Goal: Task Accomplishment & Management: Manage account settings

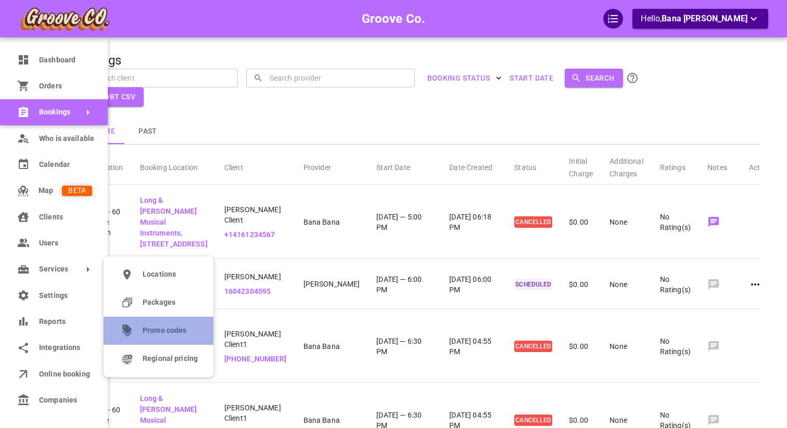
click at [170, 330] on span "Promo codes" at bounding box center [170, 330] width 55 height 11
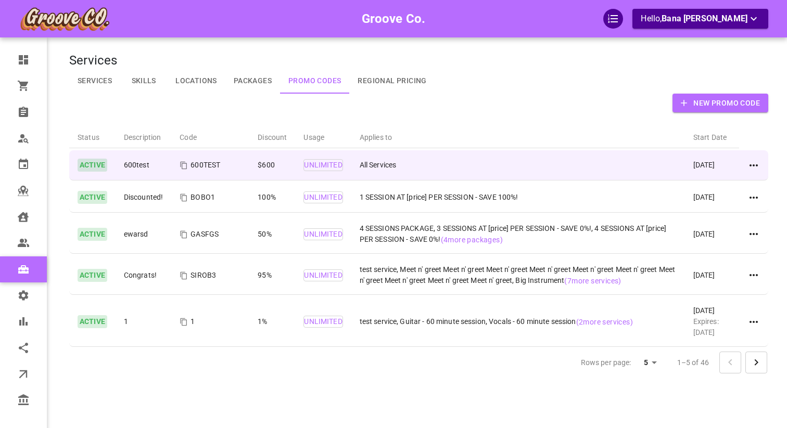
click at [750, 161] on icon at bounding box center [753, 165] width 12 height 12
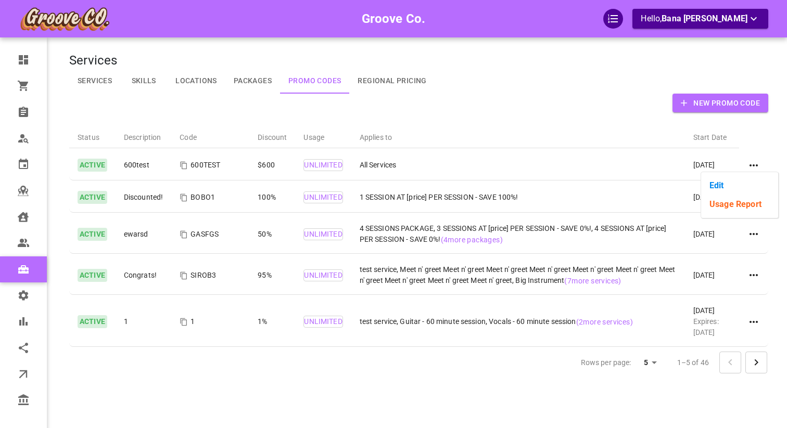
click at [732, 202] on li "Usage Report" at bounding box center [739, 204] width 77 height 19
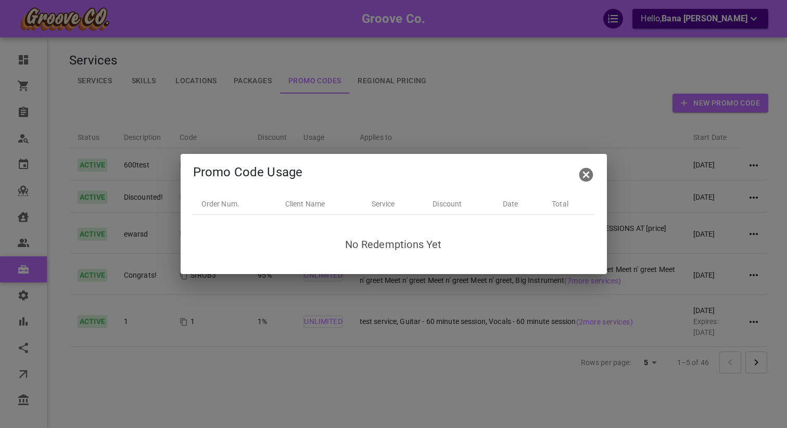
click at [577, 173] on button "button" at bounding box center [586, 174] width 25 height 25
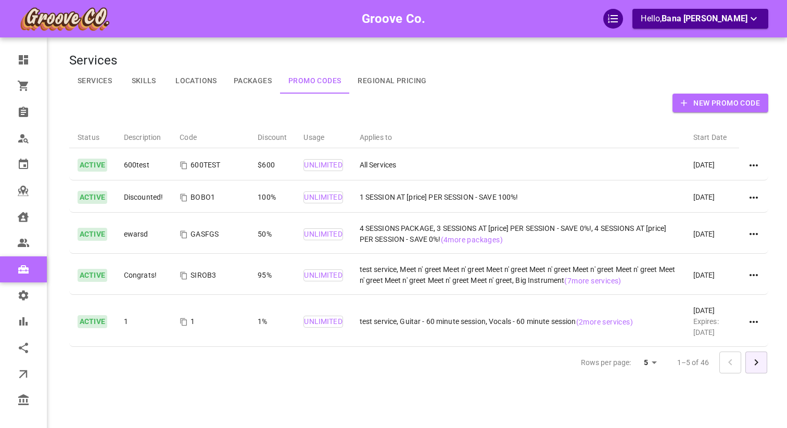
click at [751, 361] on icon "Go to next page" at bounding box center [756, 362] width 12 height 12
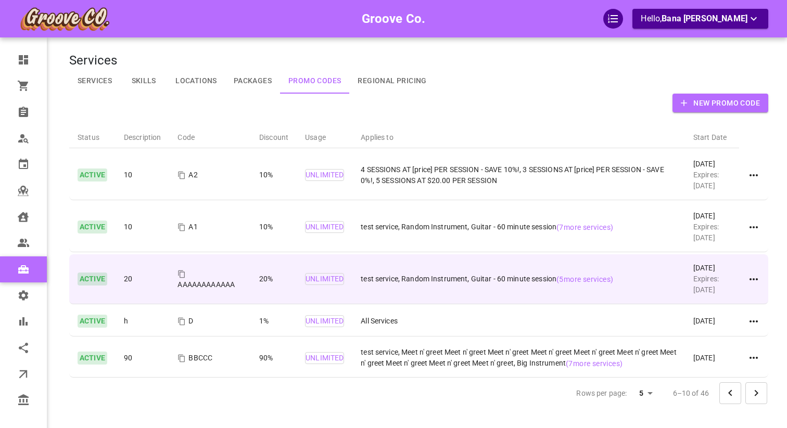
scroll to position [64, 0]
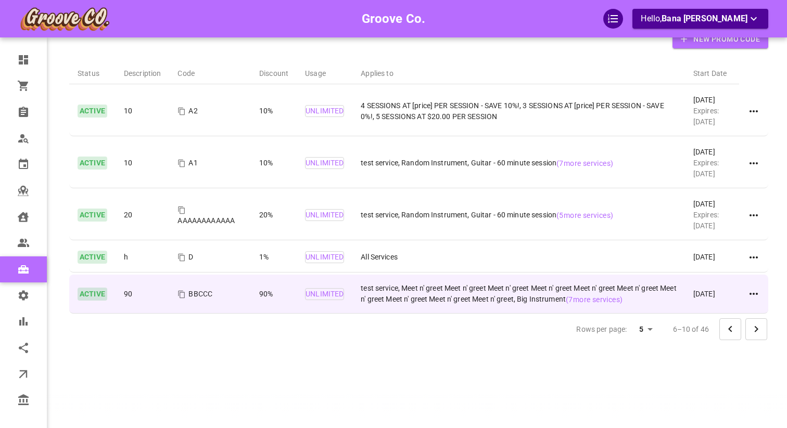
click at [755, 293] on icon at bounding box center [753, 294] width 12 height 12
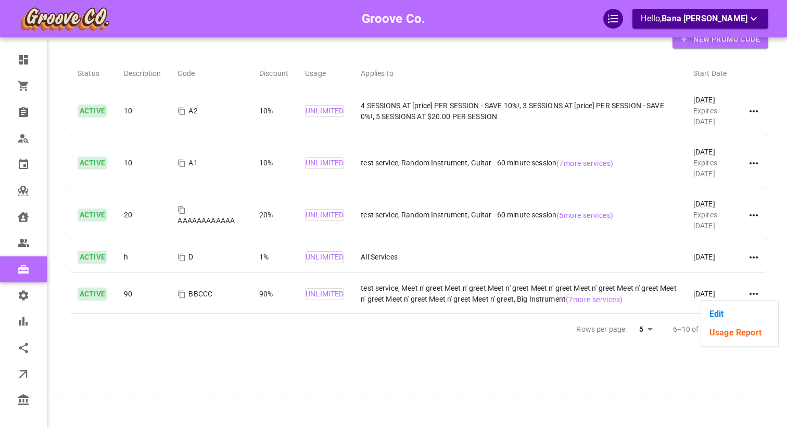
click at [754, 322] on li "Edit" at bounding box center [739, 314] width 77 height 19
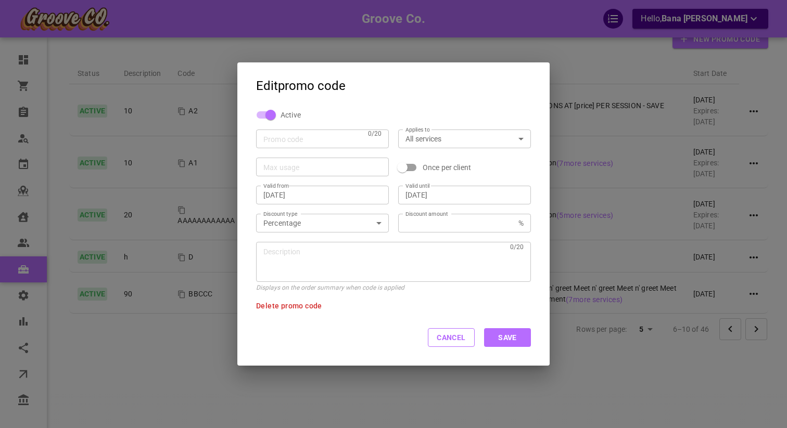
type input "BBCCC"
type input "specificservices"
type input "[DATE]"
type input "90"
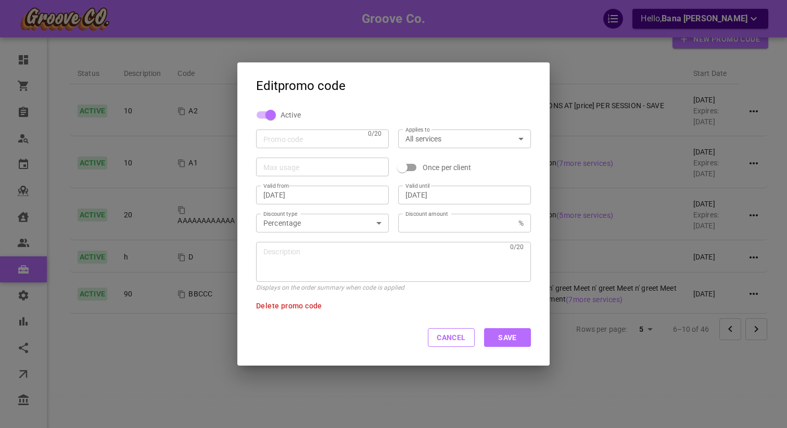
type textarea "90"
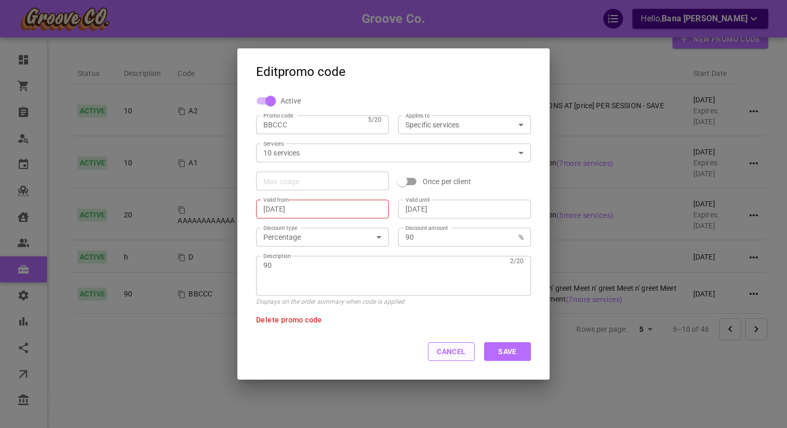
click at [441, 356] on button "Cancel" at bounding box center [451, 351] width 47 height 19
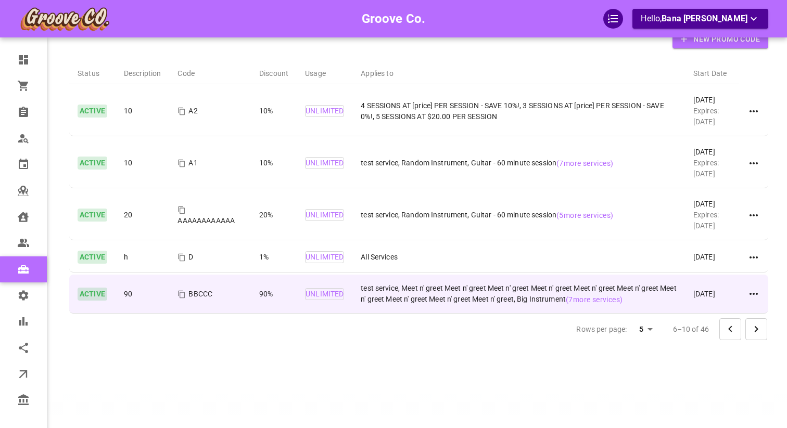
click at [751, 297] on icon at bounding box center [753, 294] width 12 height 12
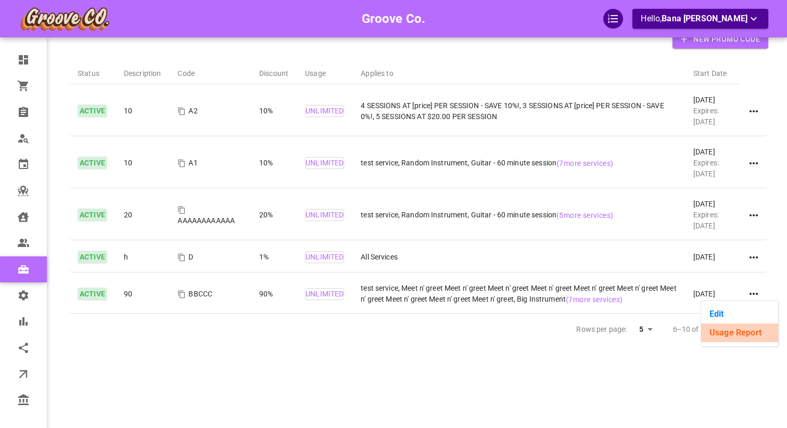
click at [729, 336] on li "Usage Report" at bounding box center [739, 333] width 77 height 19
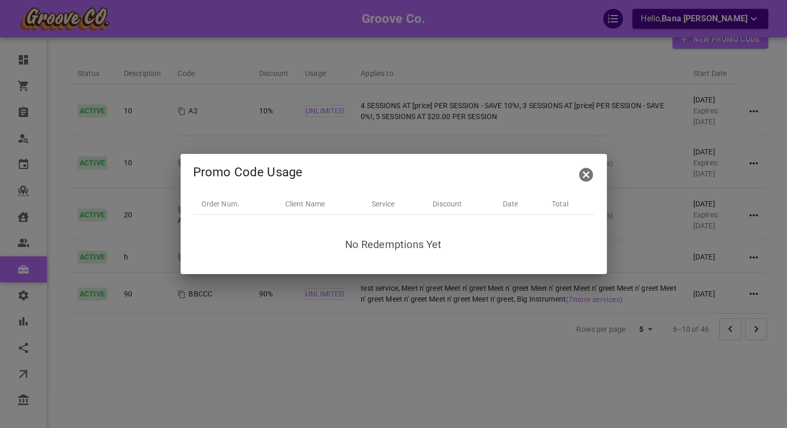
click at [588, 179] on icon "button" at bounding box center [586, 175] width 14 height 14
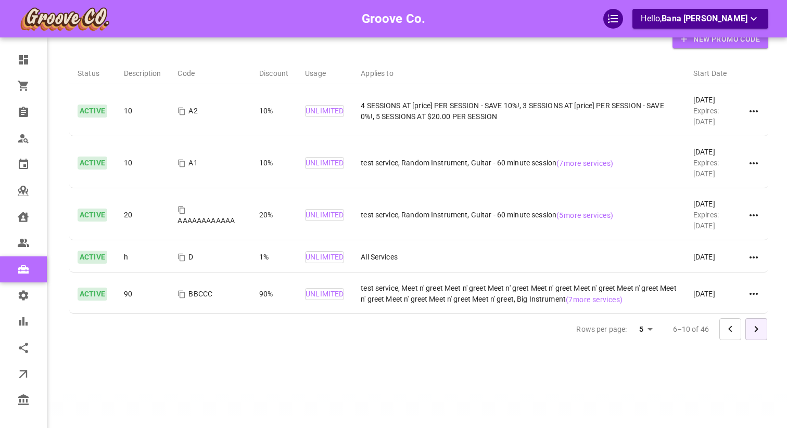
click at [754, 335] on icon "Go to next page" at bounding box center [756, 329] width 12 height 12
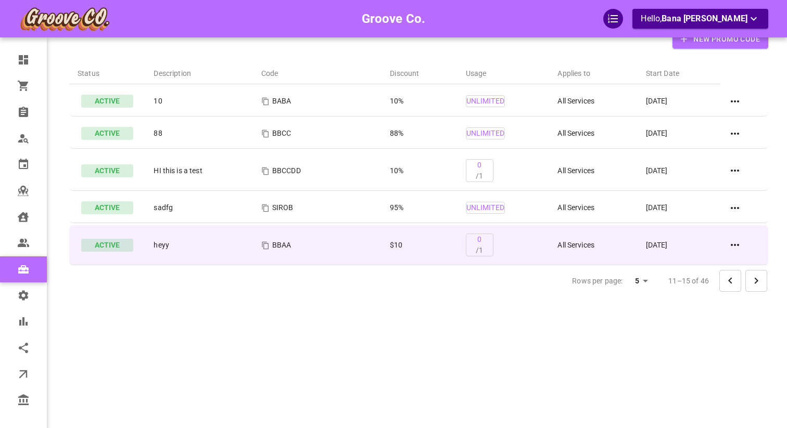
click at [735, 246] on icon at bounding box center [735, 245] width 12 height 12
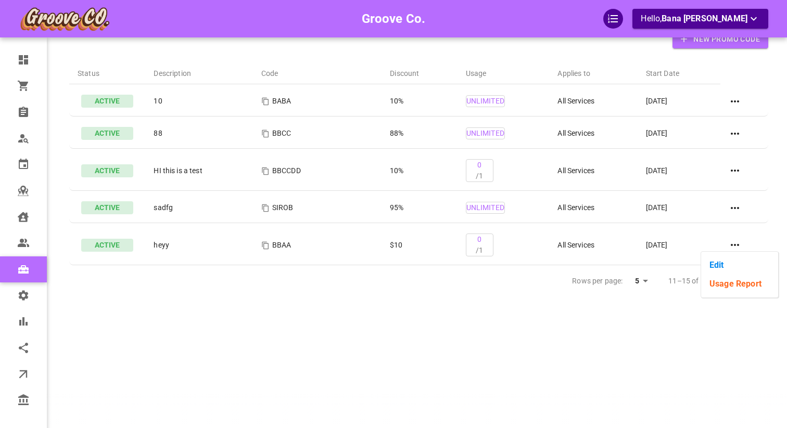
click at [723, 282] on li "Usage Report" at bounding box center [739, 284] width 77 height 19
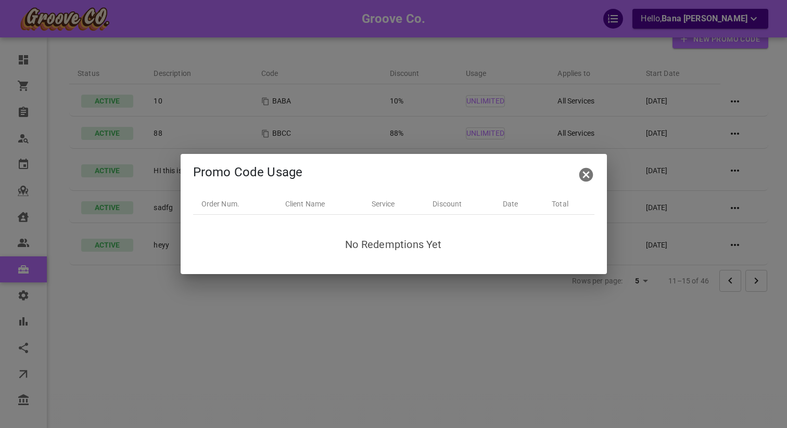
click at [585, 174] on icon "button" at bounding box center [586, 175] width 17 height 17
click at [585, 174] on p "All Services" at bounding box center [592, 170] width 71 height 11
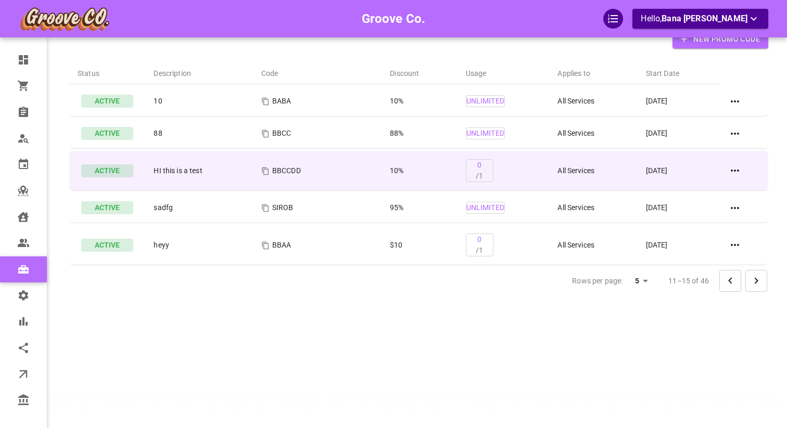
click at [742, 165] on div at bounding box center [744, 170] width 31 height 12
click at [741, 166] on icon at bounding box center [735, 170] width 12 height 12
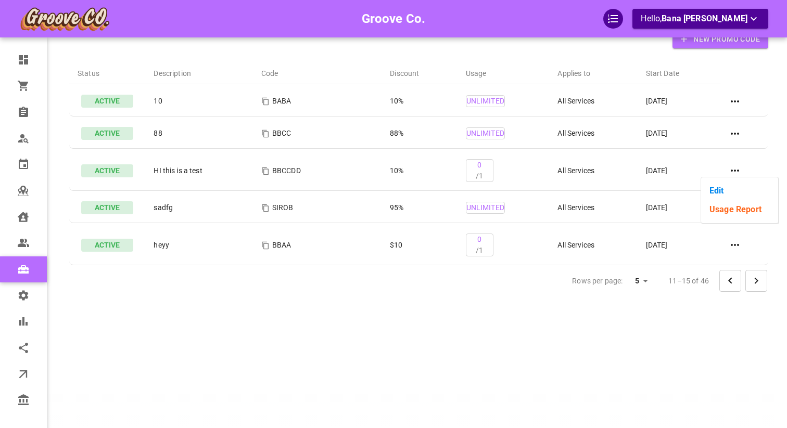
click at [728, 210] on li "Usage Report" at bounding box center [739, 209] width 77 height 19
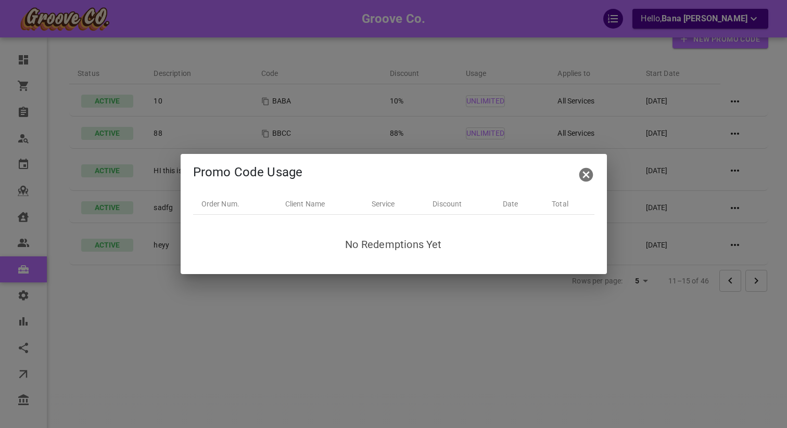
click at [588, 171] on icon "button" at bounding box center [586, 175] width 14 height 14
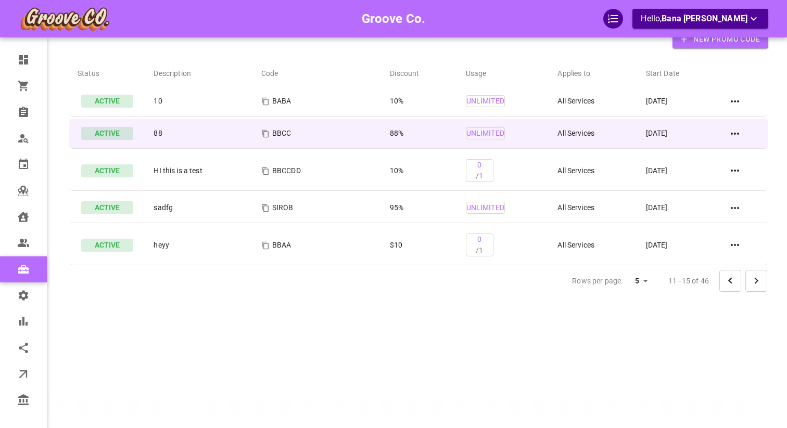
click at [735, 132] on icon at bounding box center [735, 134] width 12 height 12
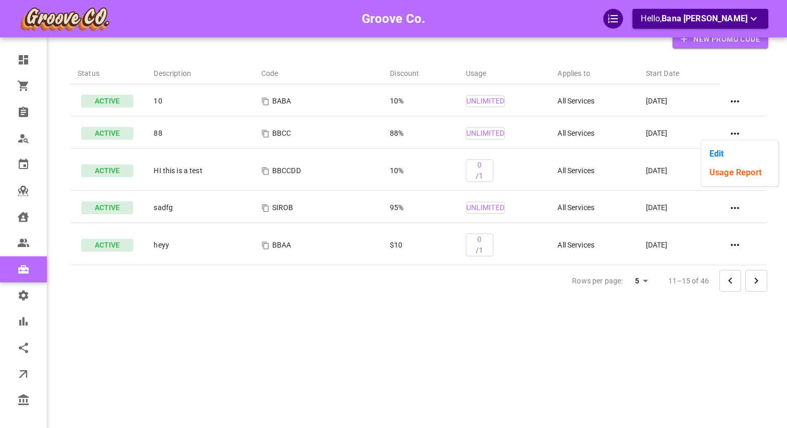
click at [729, 173] on li "Usage Report" at bounding box center [739, 172] width 77 height 19
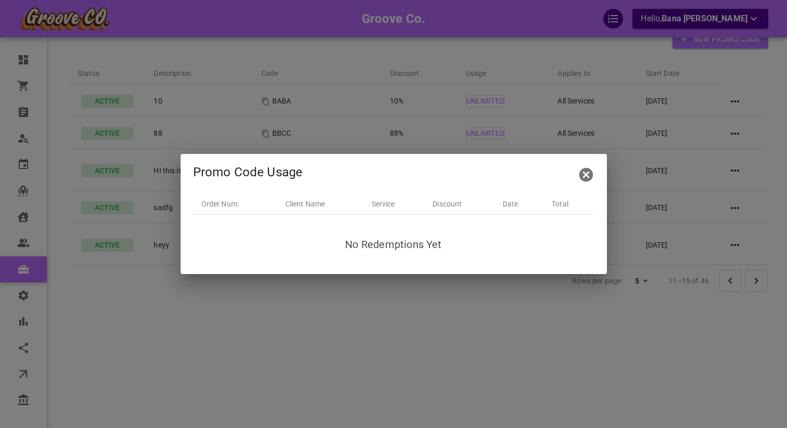
click at [579, 174] on icon "button" at bounding box center [586, 175] width 14 height 14
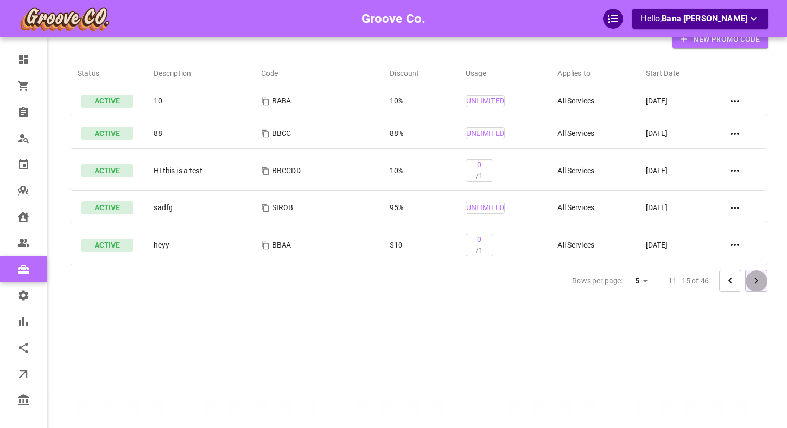
click at [755, 282] on icon "Go to next page" at bounding box center [756, 281] width 12 height 12
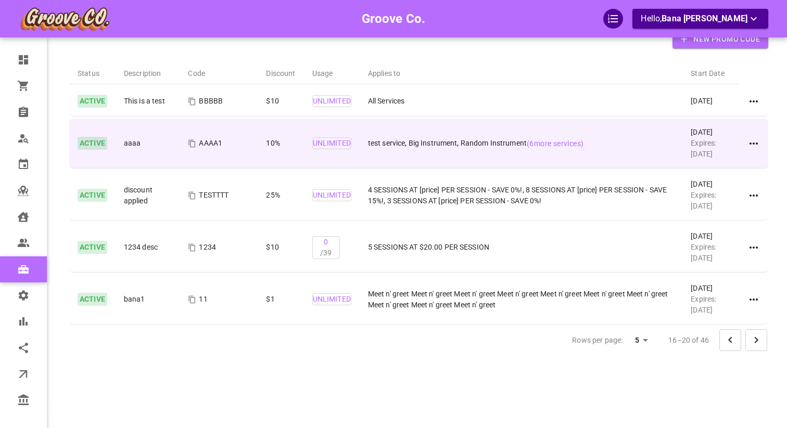
click at [751, 145] on icon at bounding box center [753, 143] width 12 height 12
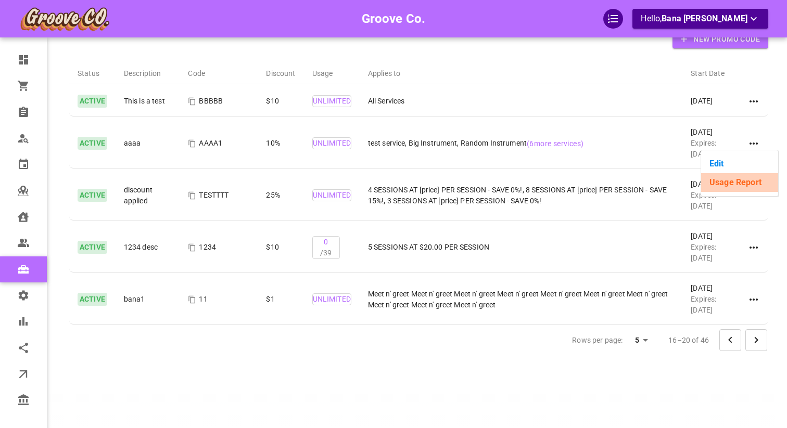
click at [751, 176] on li "Usage Report" at bounding box center [739, 182] width 77 height 19
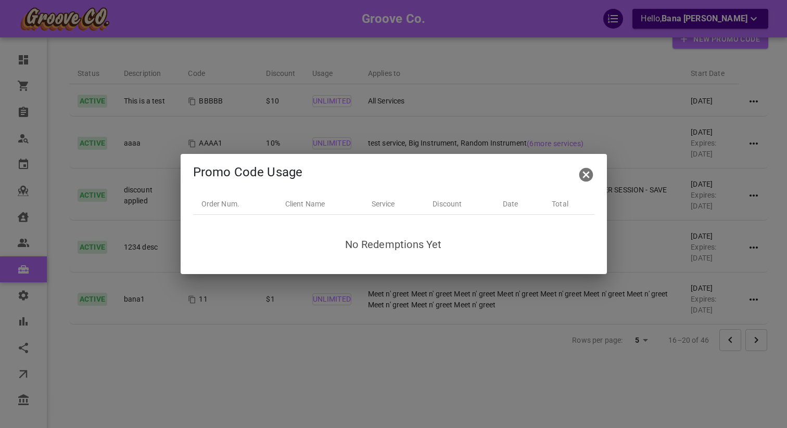
click at [589, 172] on icon "button" at bounding box center [586, 175] width 17 height 17
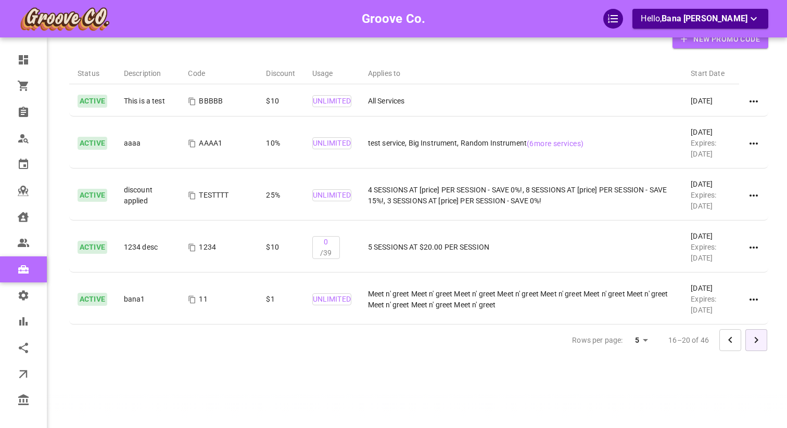
click at [756, 339] on icon "Go to next page" at bounding box center [757, 340] width 4 height 6
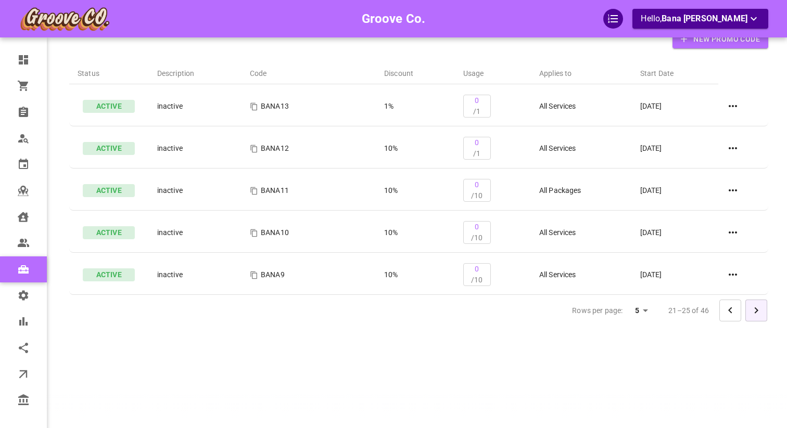
click at [759, 317] on button "Go to next page" at bounding box center [756, 311] width 22 height 22
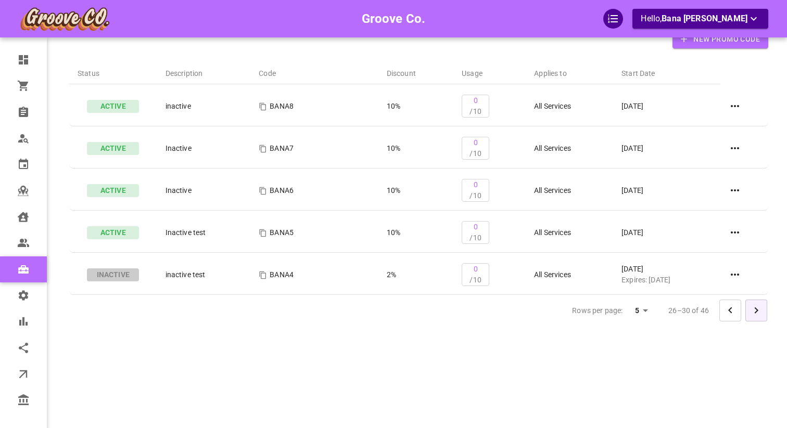
click at [759, 317] on button "Go to next page" at bounding box center [756, 311] width 22 height 22
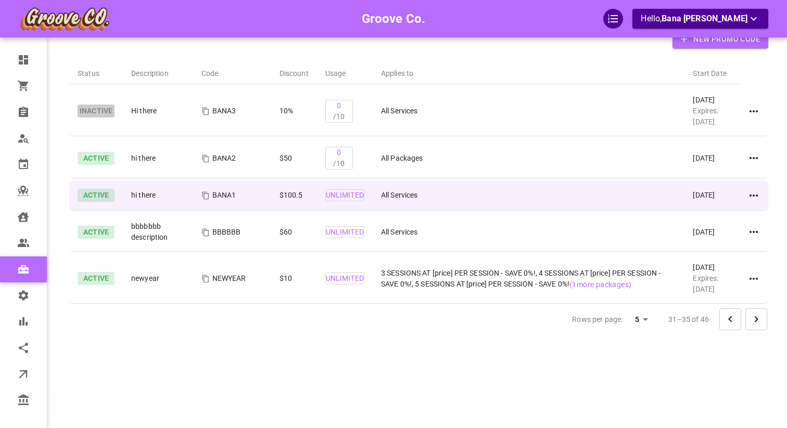
click at [753, 196] on icon at bounding box center [753, 196] width 8 height 2
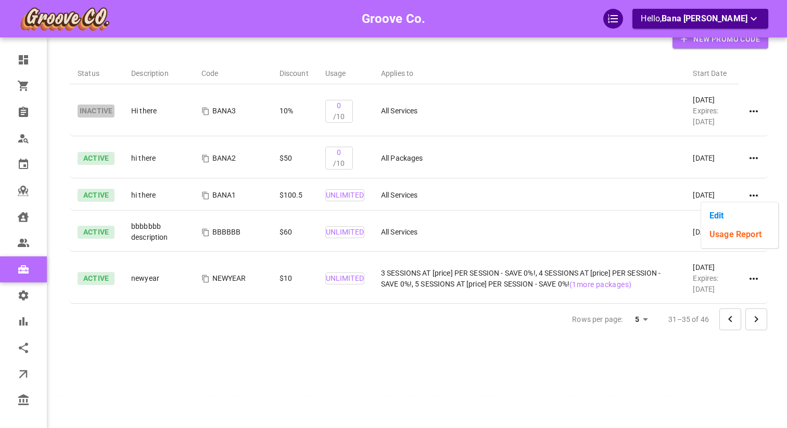
click at [719, 239] on li "Usage Report" at bounding box center [739, 234] width 77 height 19
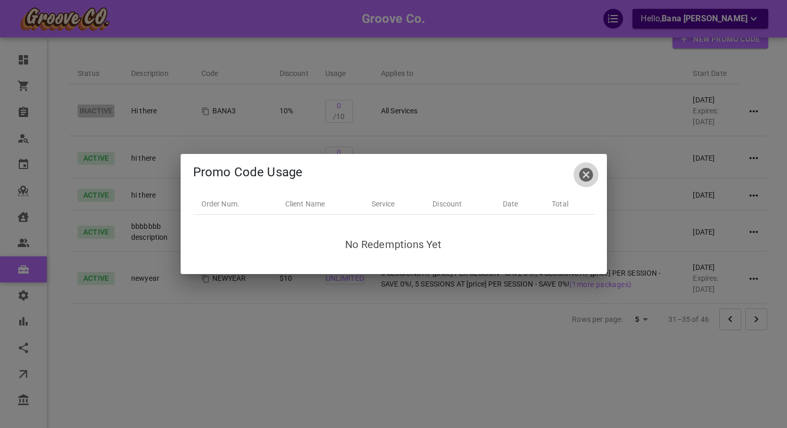
click at [587, 174] on icon "button" at bounding box center [586, 175] width 17 height 17
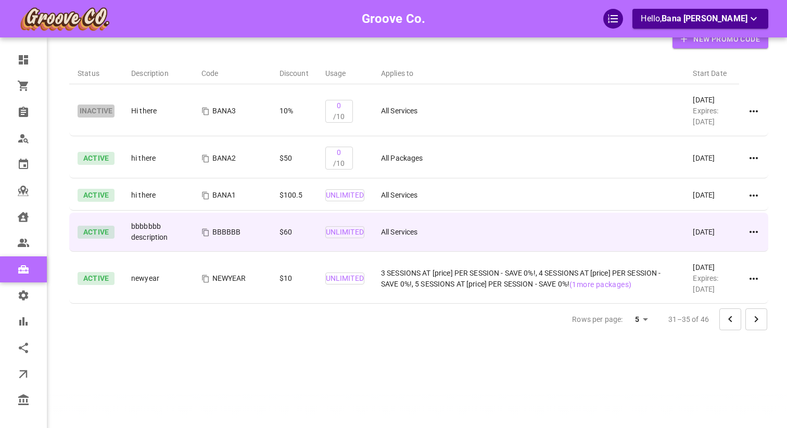
click at [751, 231] on icon at bounding box center [753, 232] width 12 height 12
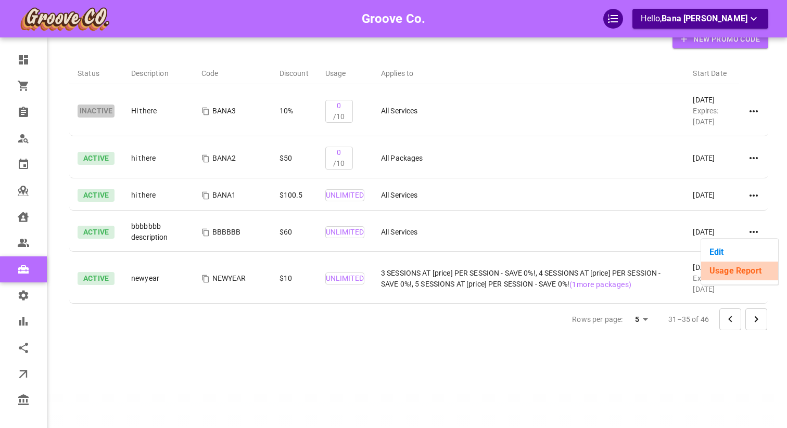
click at [738, 272] on li "Usage Report" at bounding box center [739, 271] width 77 height 19
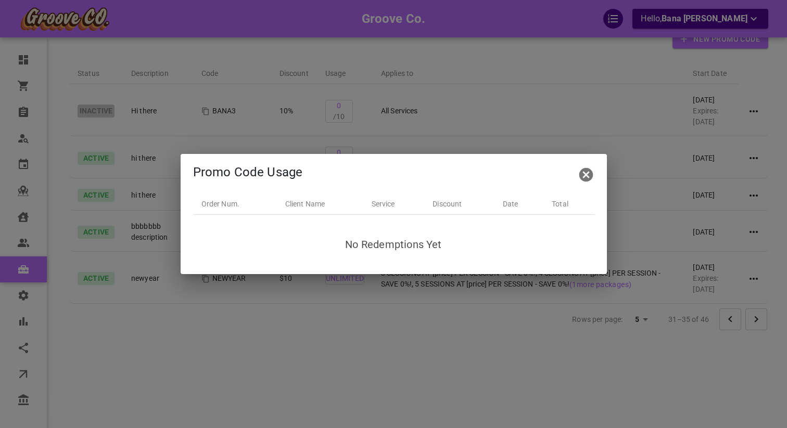
click at [585, 175] on icon "button" at bounding box center [586, 175] width 17 height 17
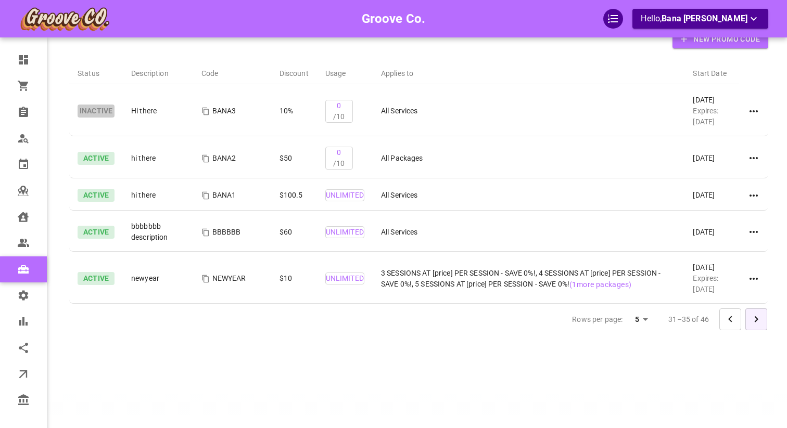
click at [750, 321] on icon "Go to next page" at bounding box center [756, 319] width 12 height 12
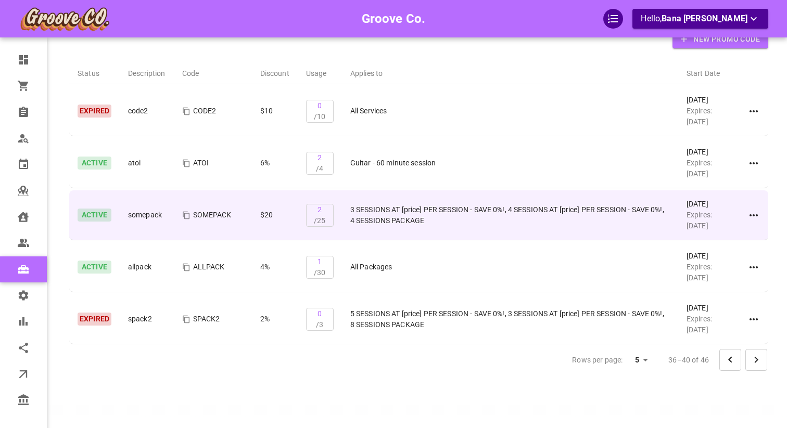
click at [760, 216] on td at bounding box center [753, 215] width 29 height 50
click at [753, 214] on icon at bounding box center [753, 215] width 12 height 12
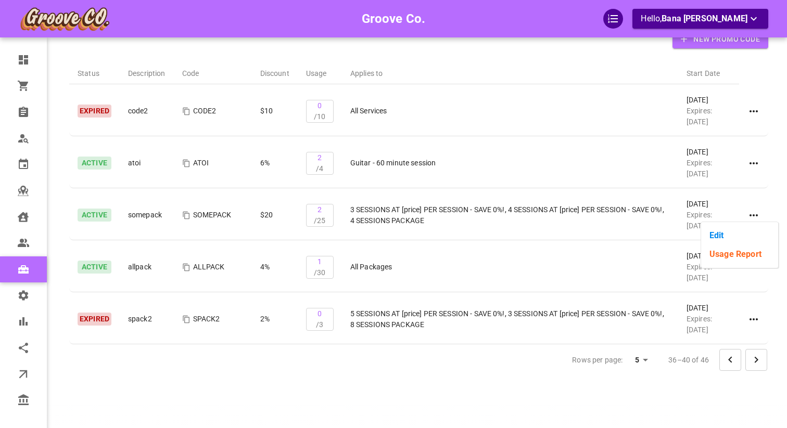
click at [726, 263] on li "Usage Report" at bounding box center [739, 254] width 77 height 19
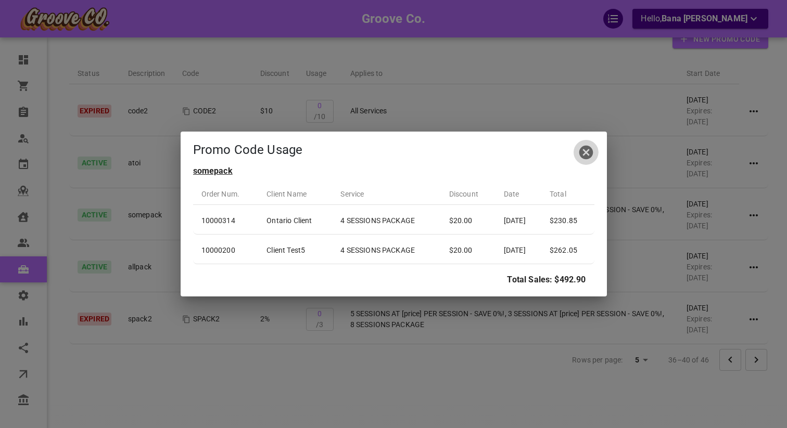
click at [589, 154] on icon "button" at bounding box center [586, 153] width 14 height 14
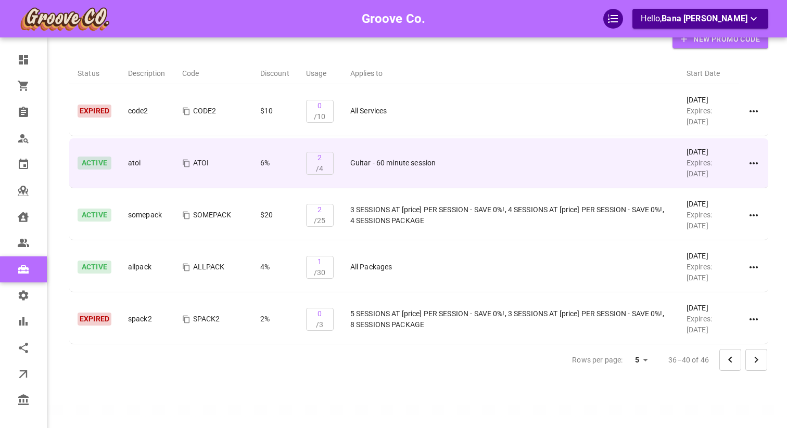
click at [756, 163] on icon at bounding box center [753, 163] width 8 height 2
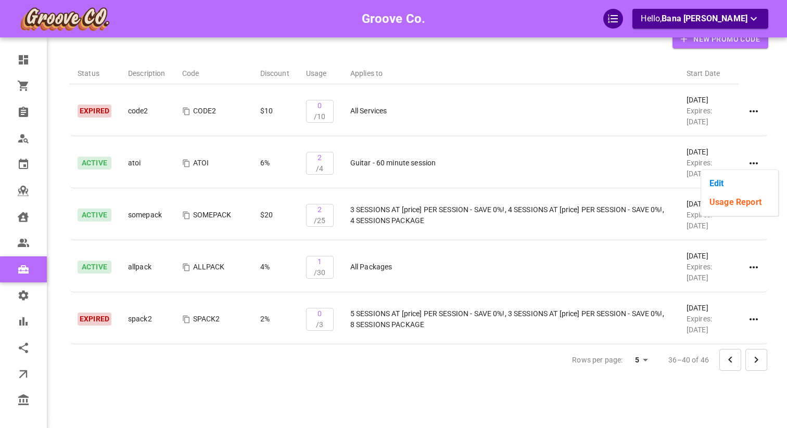
click at [748, 206] on li "Usage Report" at bounding box center [739, 202] width 77 height 19
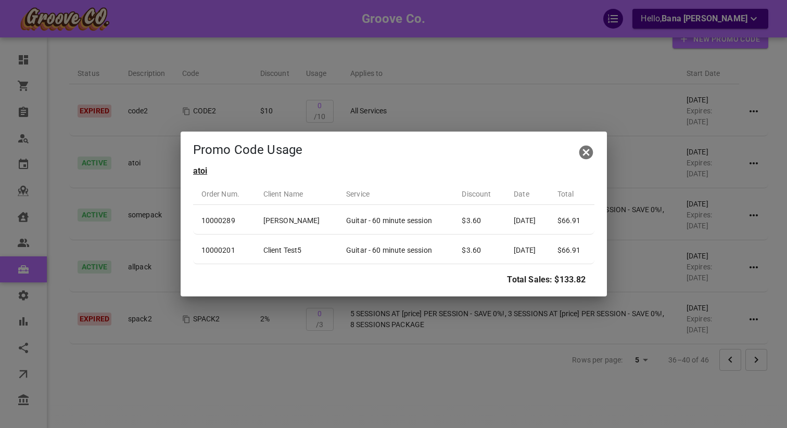
click at [586, 154] on icon "button" at bounding box center [586, 152] width 17 height 17
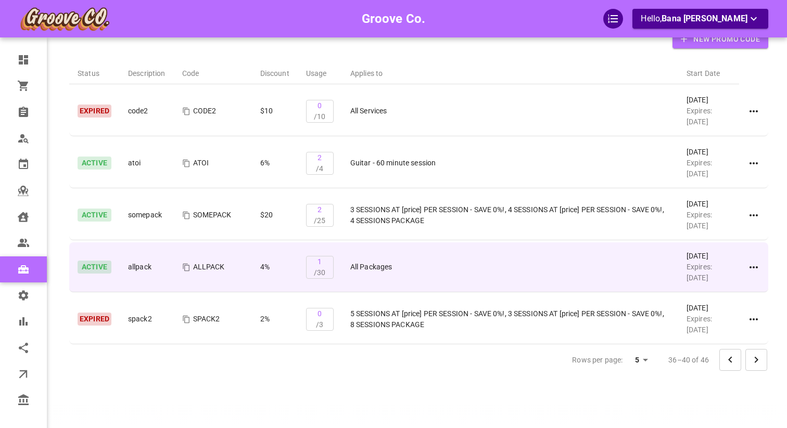
click at [756, 270] on icon at bounding box center [753, 267] width 12 height 12
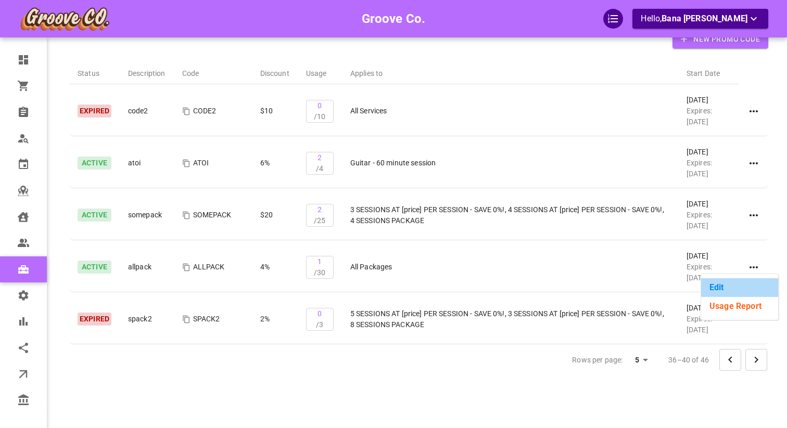
click at [746, 288] on li "Edit" at bounding box center [739, 287] width 77 height 19
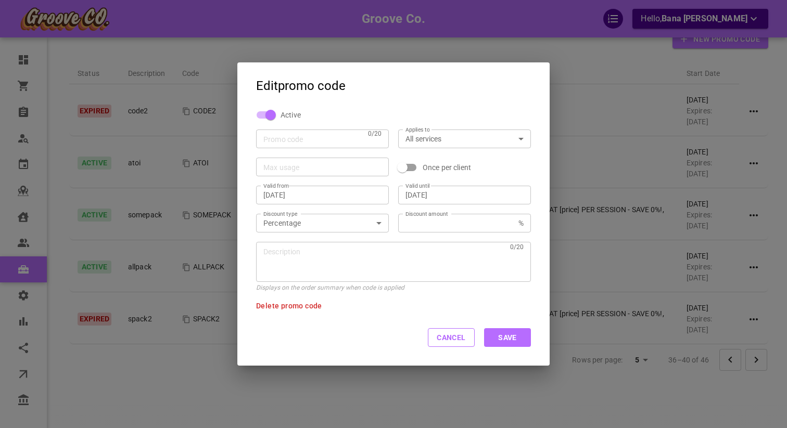
type input "ALLPACK"
type input "allpackages"
type input "30"
checkbox input "true"
type input "[DATE]"
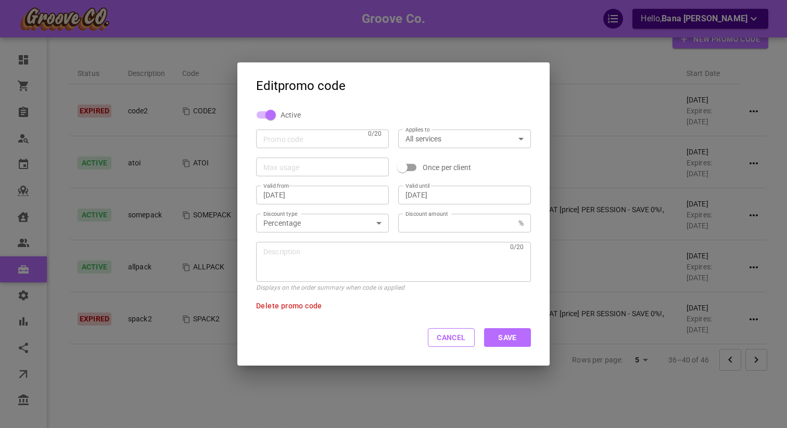
type input "[DATE]"
type input "4"
type textarea "allpack"
click at [463, 339] on button "Cancel" at bounding box center [451, 337] width 47 height 19
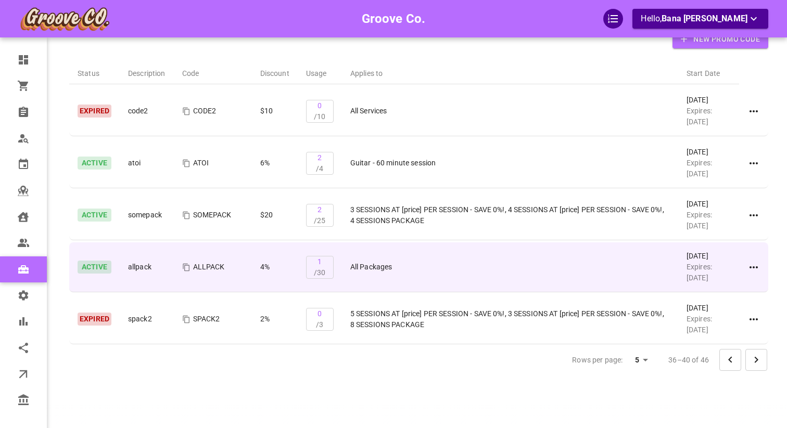
click at [753, 266] on icon at bounding box center [753, 267] width 12 height 12
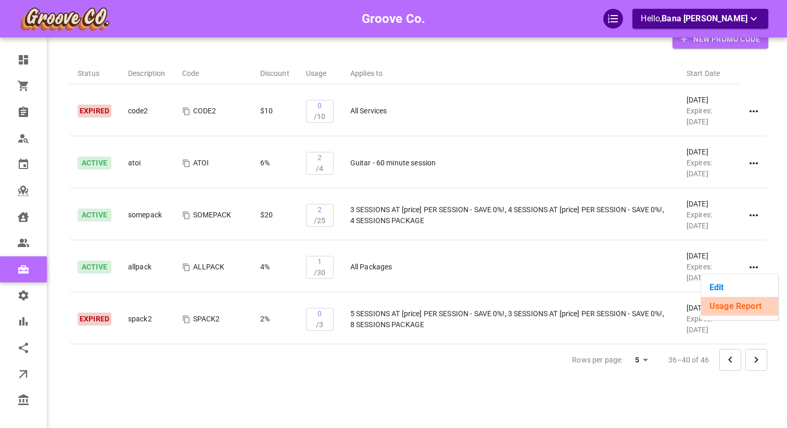
click at [723, 311] on li "Usage Report" at bounding box center [739, 306] width 77 height 19
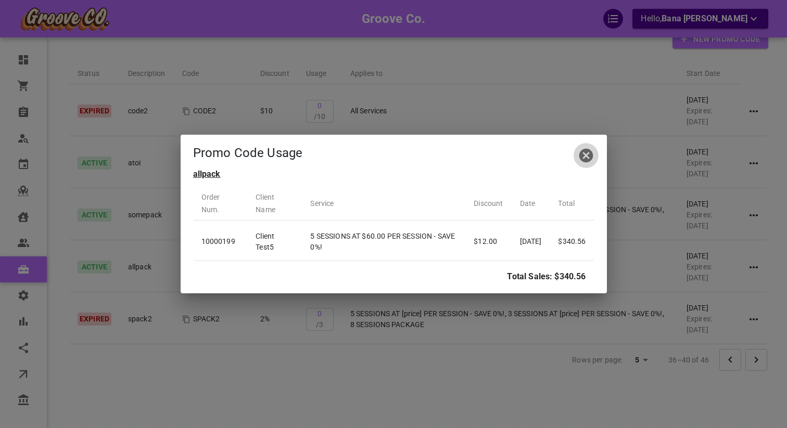
click at [587, 156] on icon "button" at bounding box center [586, 156] width 14 height 14
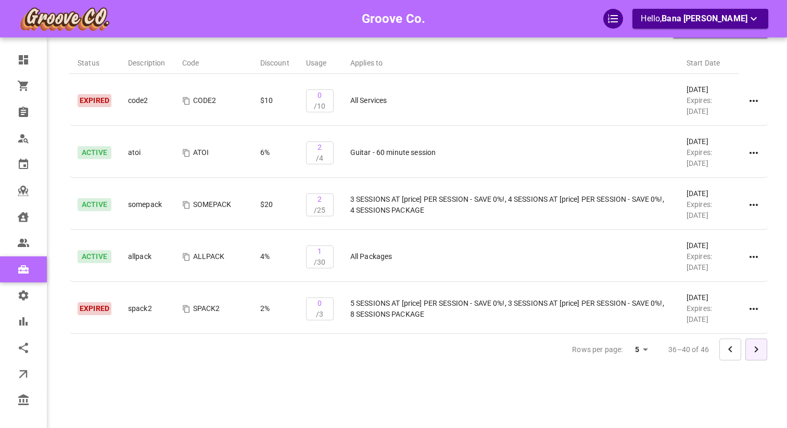
click at [758, 355] on icon "Go to next page" at bounding box center [756, 349] width 12 height 12
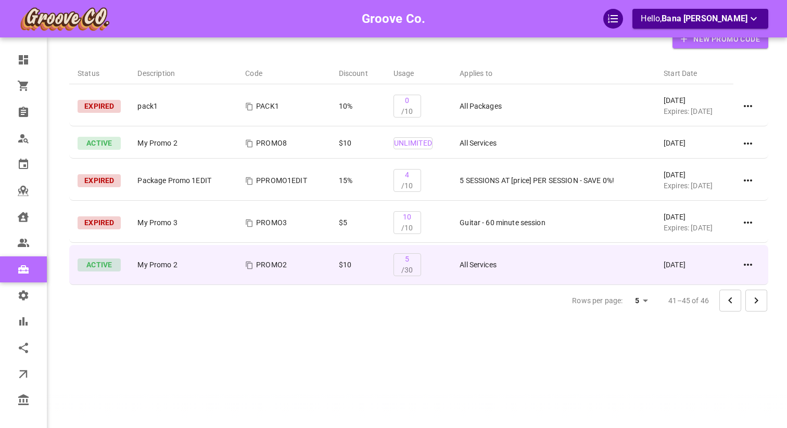
click at [749, 267] on icon at bounding box center [748, 265] width 12 height 12
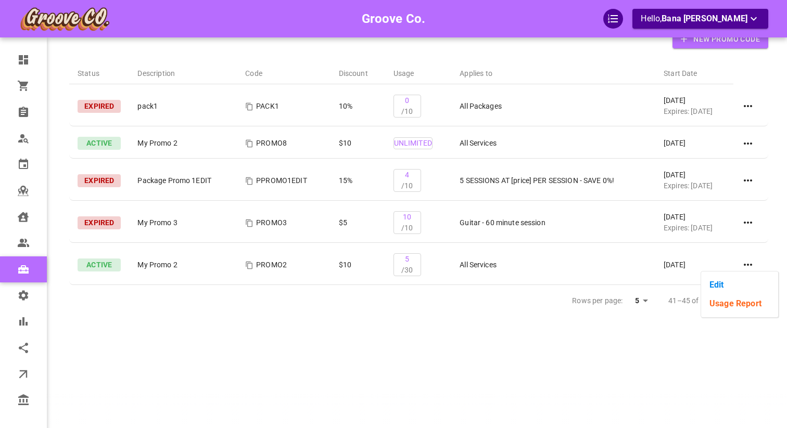
click at [735, 306] on li "Usage Report" at bounding box center [739, 304] width 77 height 19
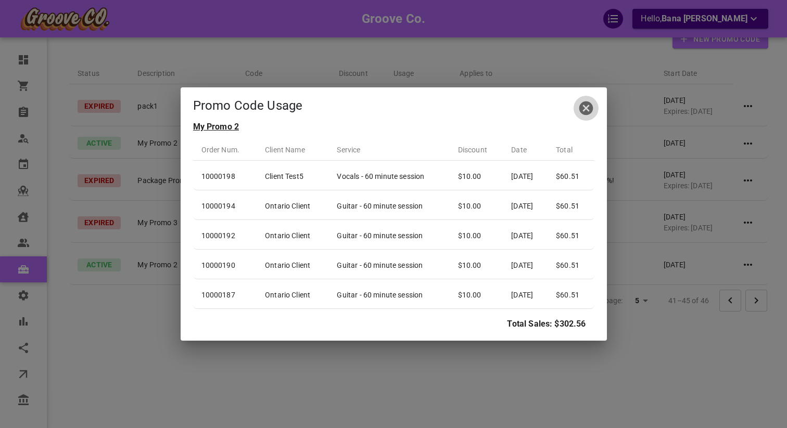
click at [587, 114] on icon "button" at bounding box center [586, 108] width 17 height 17
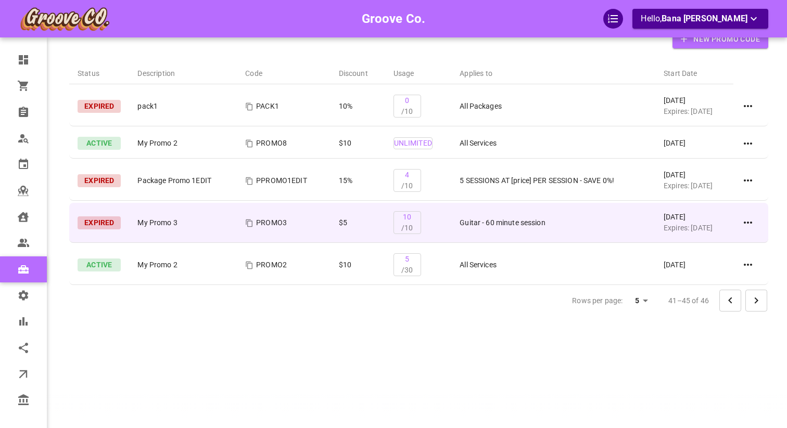
click at [752, 222] on icon at bounding box center [748, 223] width 8 height 2
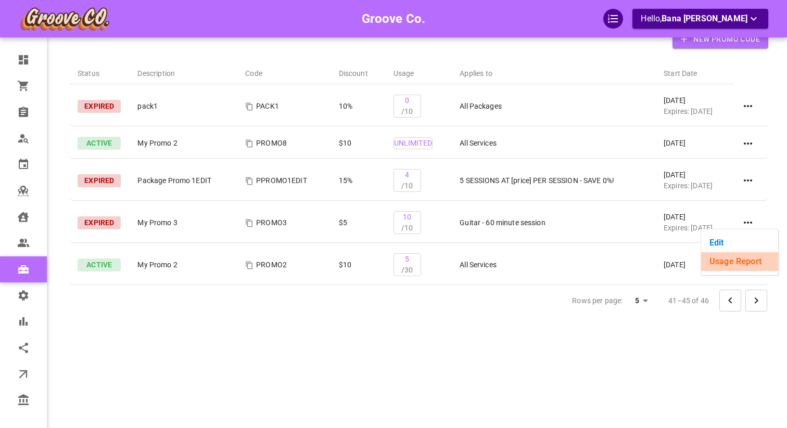
click at [729, 266] on li "Usage Report" at bounding box center [739, 261] width 77 height 19
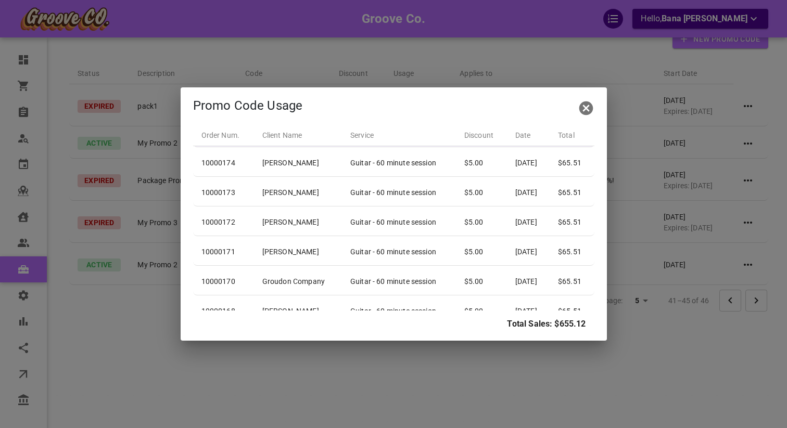
scroll to position [149, 0]
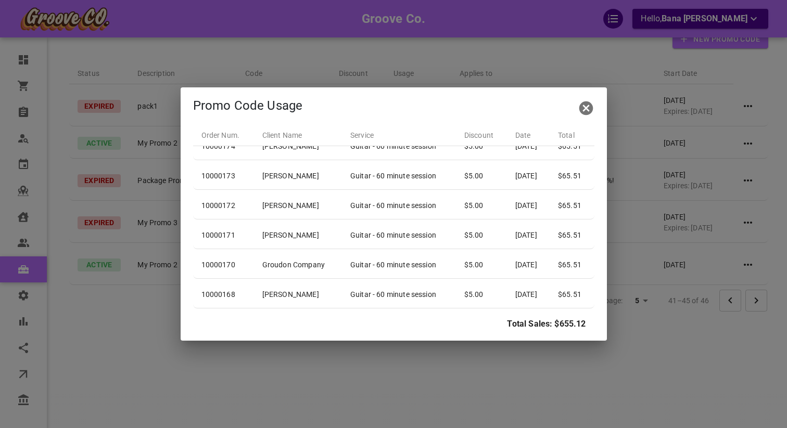
click at [584, 110] on icon "button" at bounding box center [586, 108] width 17 height 17
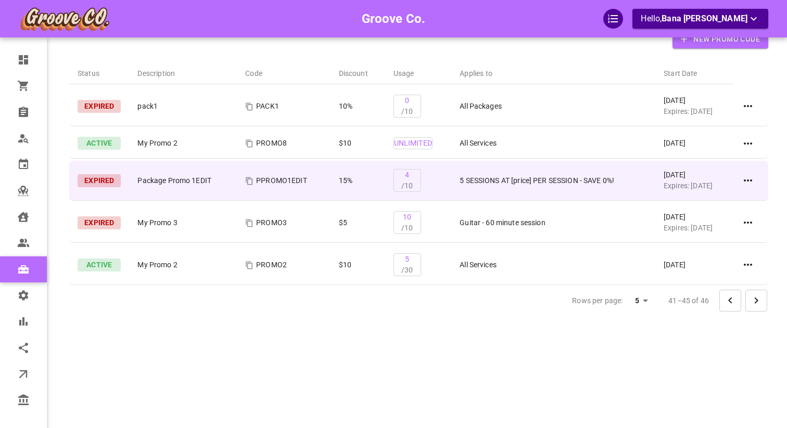
click at [749, 180] on icon at bounding box center [748, 180] width 12 height 12
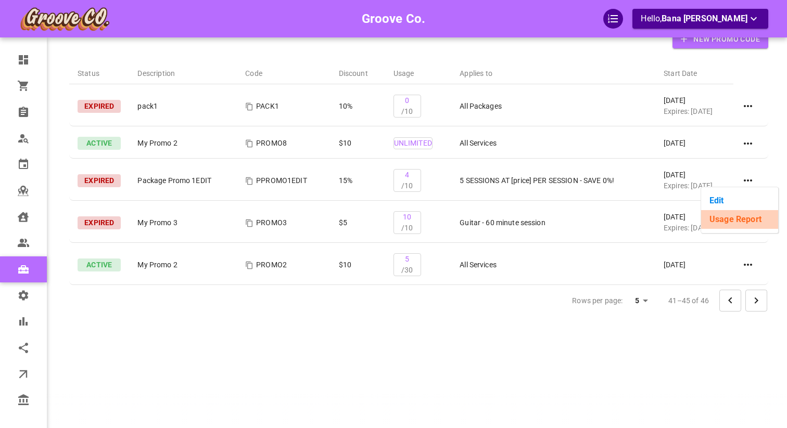
click at [741, 215] on li "Usage Report" at bounding box center [739, 219] width 77 height 19
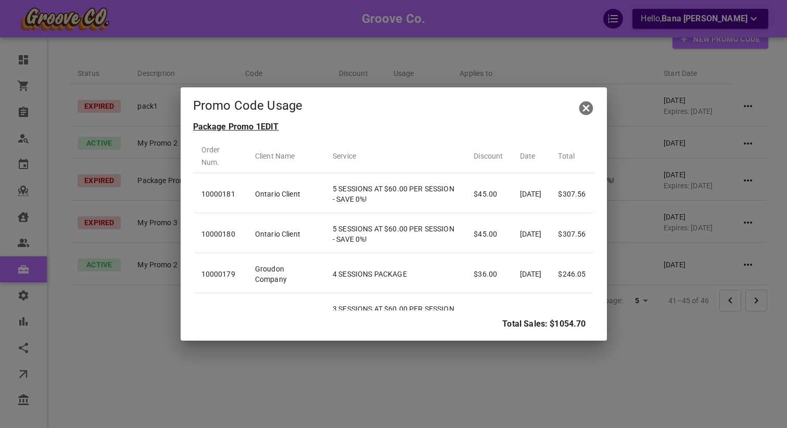
scroll to position [25, 0]
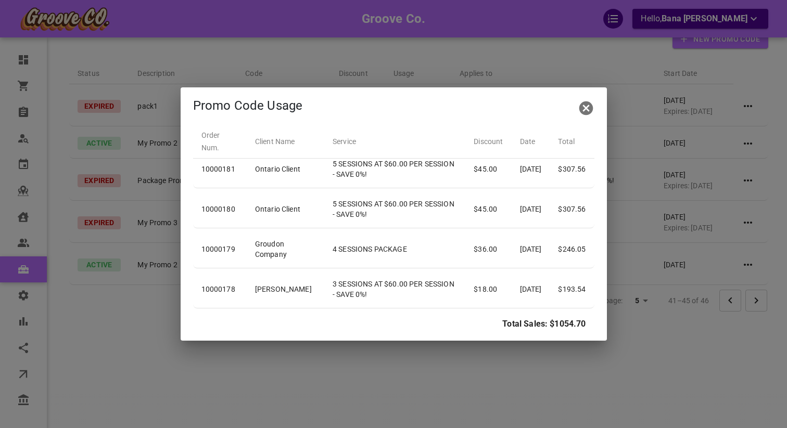
click at [587, 106] on icon "button" at bounding box center [586, 108] width 14 height 14
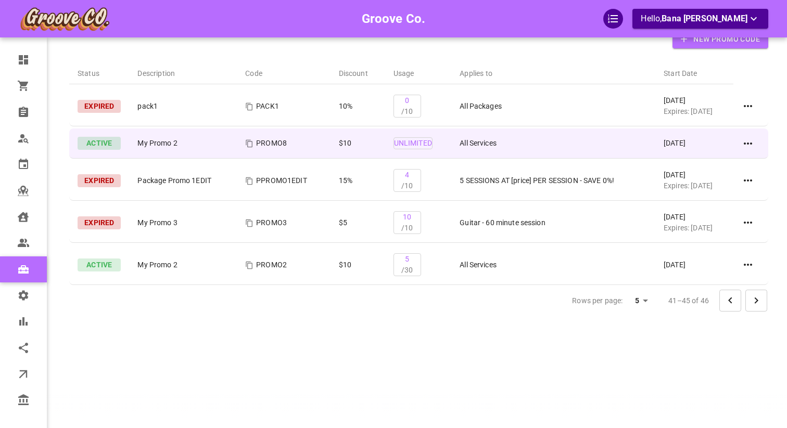
click at [749, 144] on icon at bounding box center [748, 143] width 12 height 12
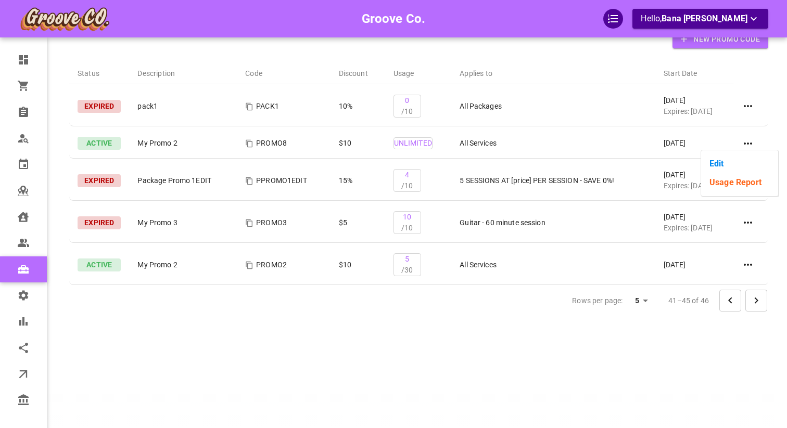
click at [732, 187] on li "Usage Report" at bounding box center [739, 182] width 77 height 19
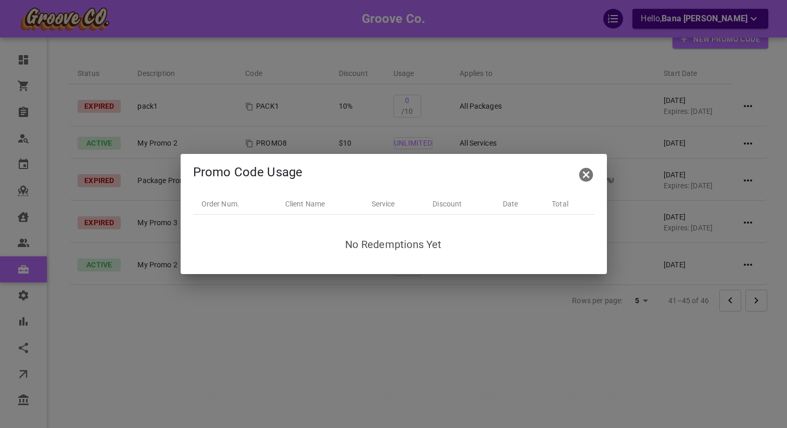
click at [583, 176] on icon "button" at bounding box center [586, 175] width 17 height 17
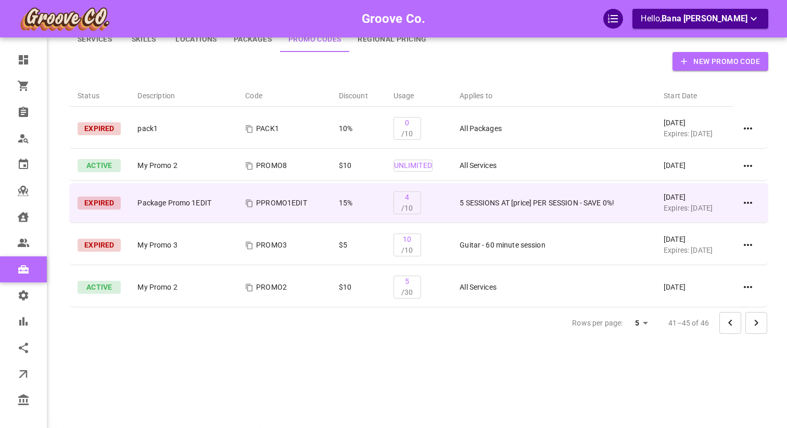
scroll to position [64, 0]
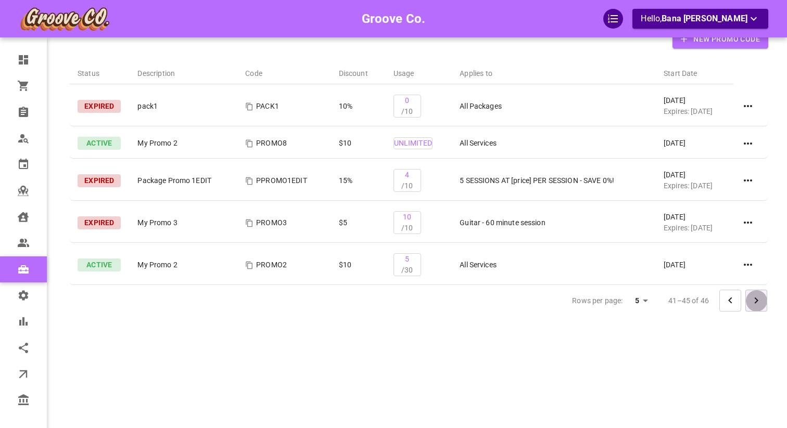
click at [760, 301] on icon "Go to next page" at bounding box center [756, 301] width 12 height 12
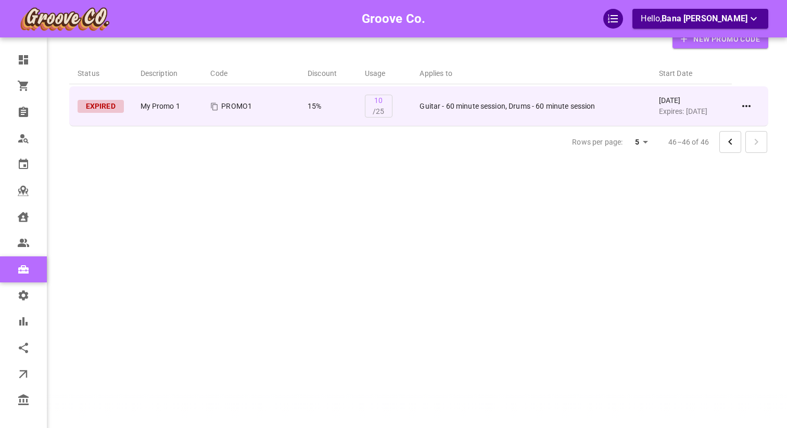
click at [747, 106] on icon at bounding box center [746, 106] width 8 height 2
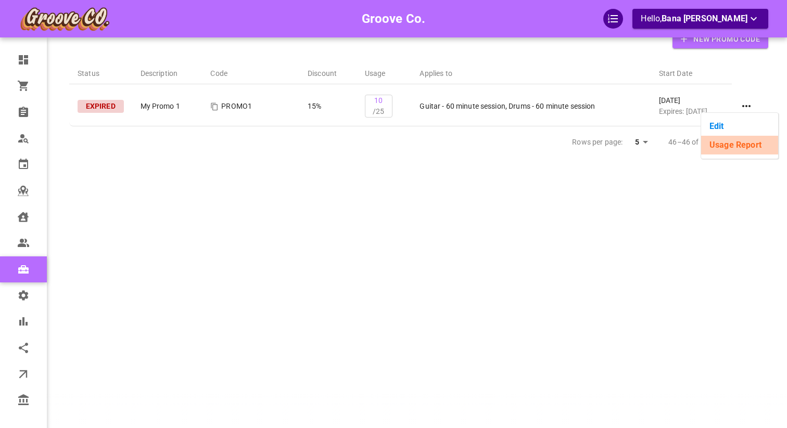
click at [735, 143] on li "Usage Report" at bounding box center [739, 145] width 77 height 19
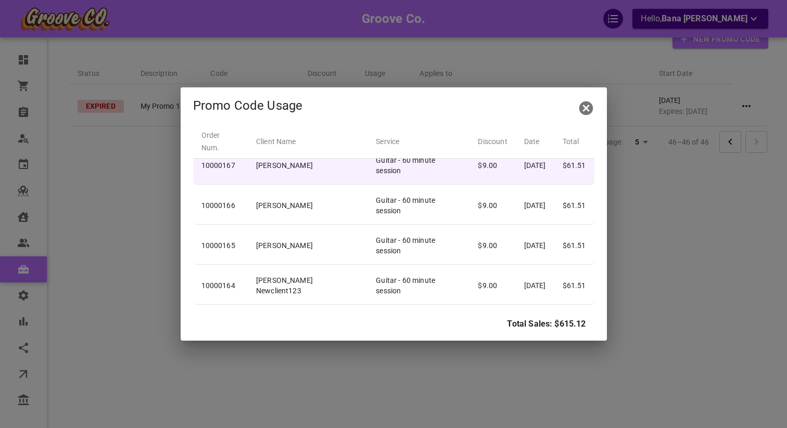
scroll to position [0, 0]
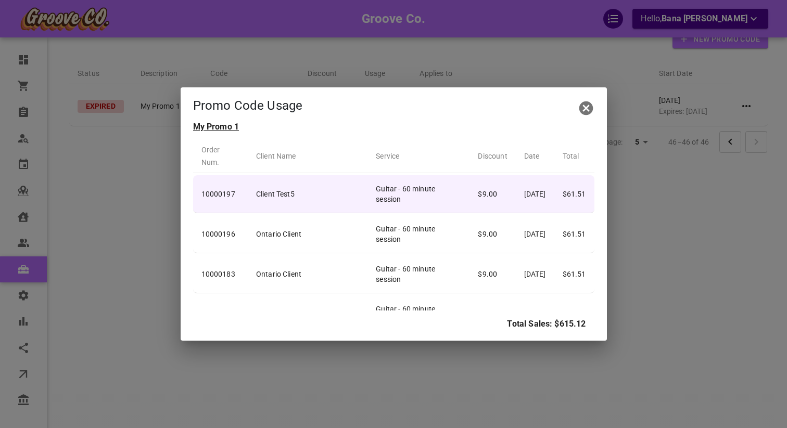
click at [562, 175] on td "$61.51" at bounding box center [574, 194] width 40 height 38
click at [281, 175] on td "Client Test5" at bounding box center [308, 194] width 120 height 38
click at [221, 176] on td "10000197" at bounding box center [220, 194] width 55 height 38
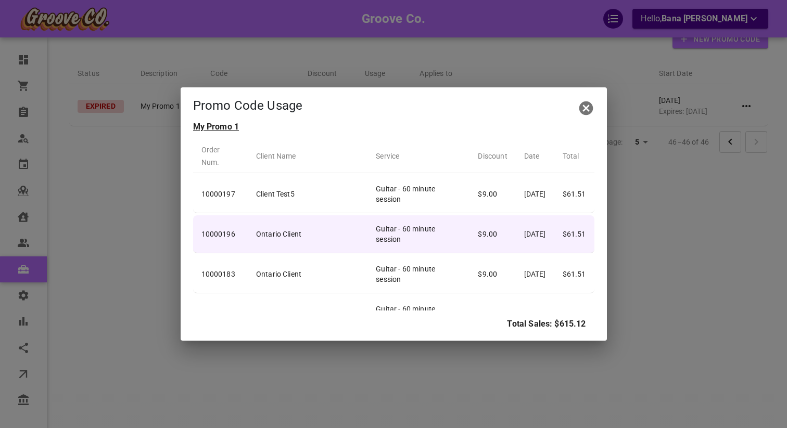
click at [221, 215] on td "10000196" at bounding box center [220, 234] width 55 height 38
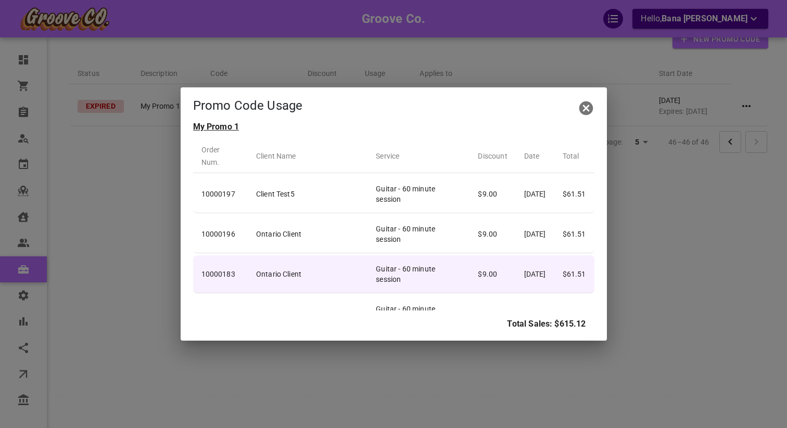
click at [222, 256] on td "10000183" at bounding box center [220, 275] width 55 height 38
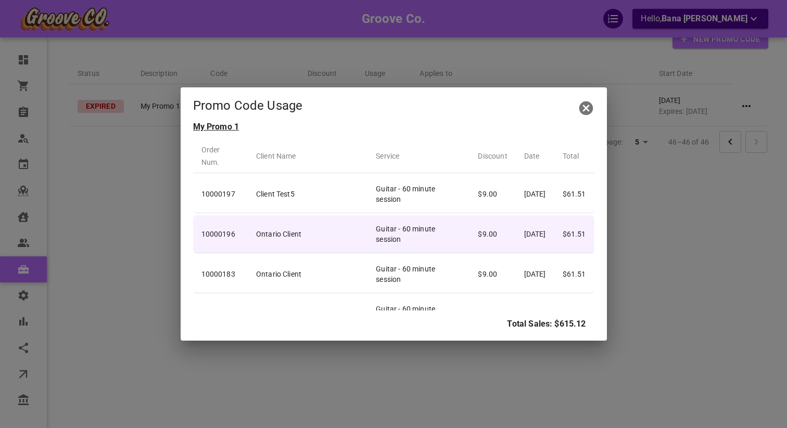
click at [320, 218] on td "Ontario Client" at bounding box center [308, 234] width 120 height 38
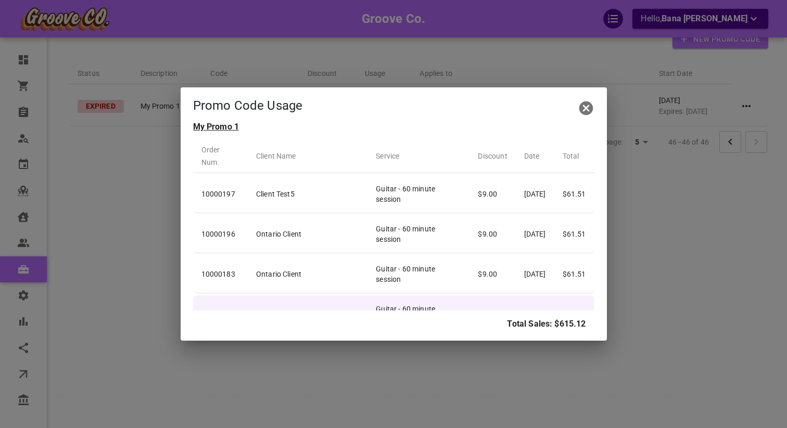
click at [320, 296] on td "[PERSON_NAME]" at bounding box center [308, 315] width 120 height 38
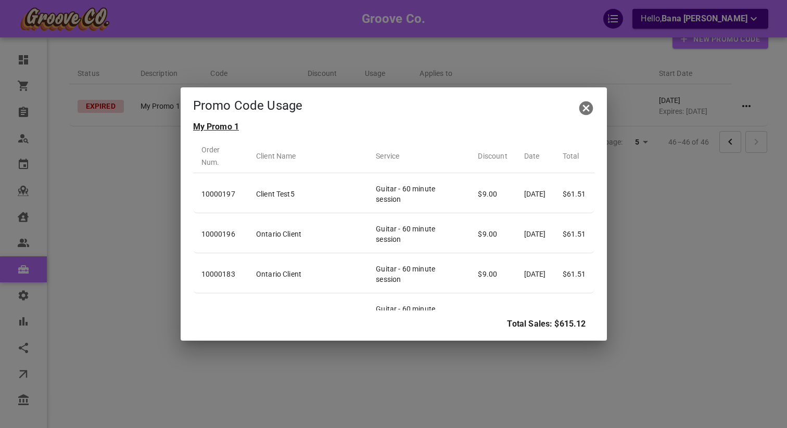
click at [206, 126] on p "My Promo 1" at bounding box center [393, 127] width 401 height 12
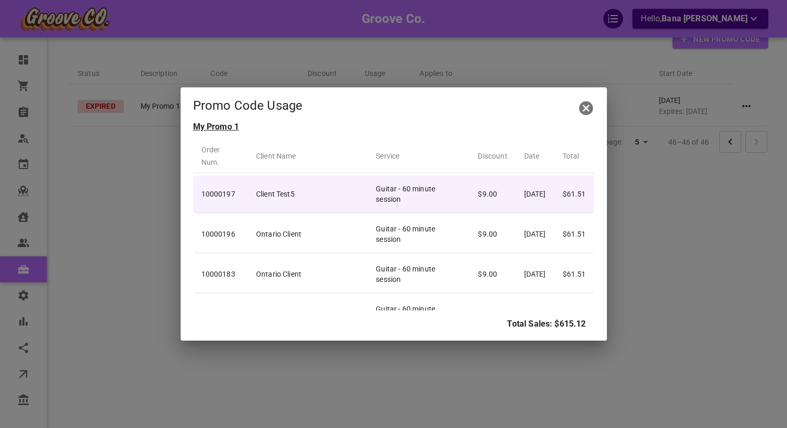
click at [583, 175] on td "$61.51" at bounding box center [574, 194] width 40 height 38
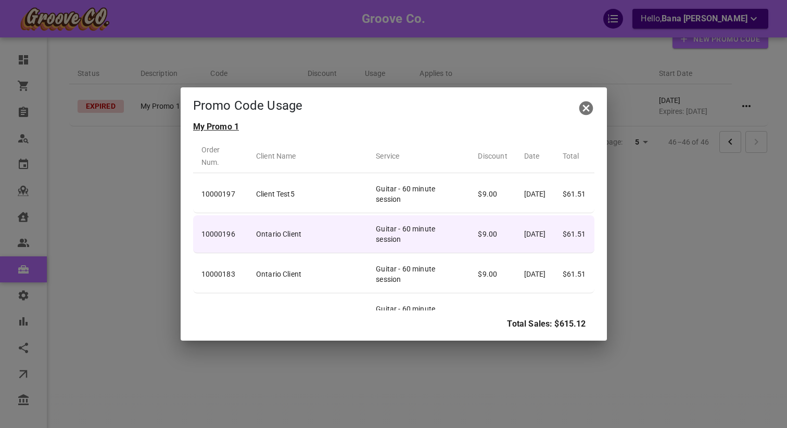
click at [562, 215] on td "$61.51" at bounding box center [574, 234] width 40 height 38
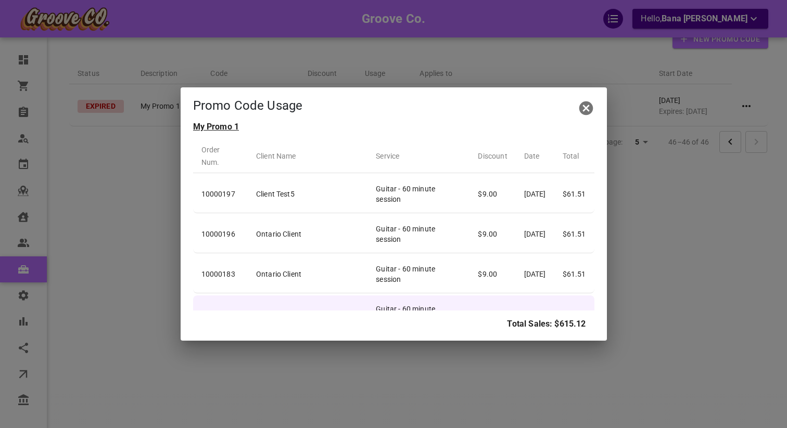
click at [545, 296] on td "[DATE]" at bounding box center [535, 315] width 39 height 38
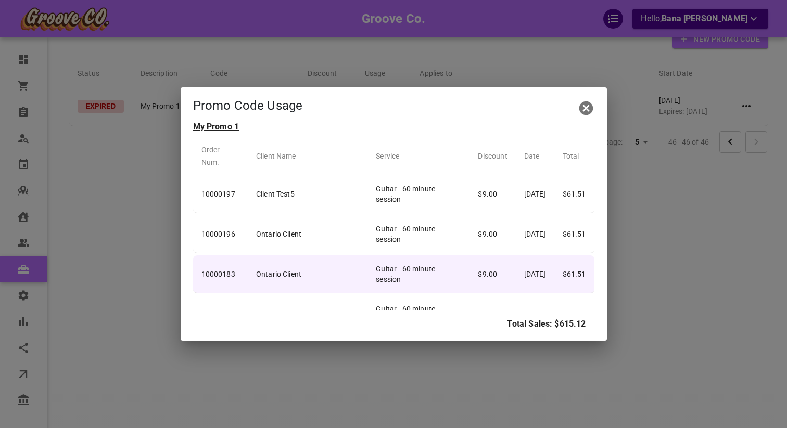
click at [549, 256] on td "[DATE]" at bounding box center [535, 275] width 39 height 38
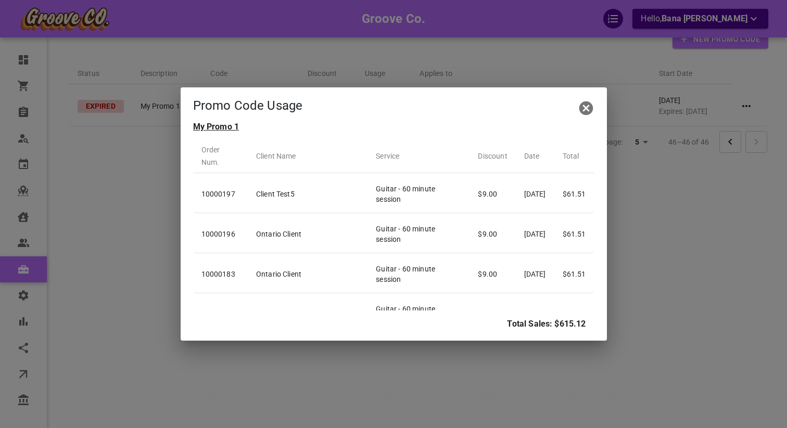
click at [550, 336] on td "[DATE]" at bounding box center [535, 355] width 39 height 38
click at [547, 336] on div "My Promo 1 Order Num. Client Name Service Discount Date Total 10000197 Client T…" at bounding box center [394, 231] width 426 height 220
click at [578, 110] on icon "button" at bounding box center [586, 108] width 17 height 17
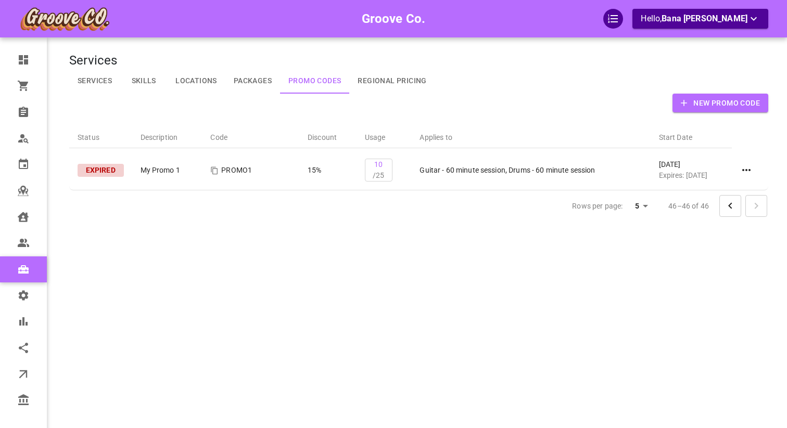
click at [90, 139] on th "Status" at bounding box center [100, 136] width 63 height 26
click at [732, 201] on icon "Go to previous page" at bounding box center [730, 206] width 12 height 12
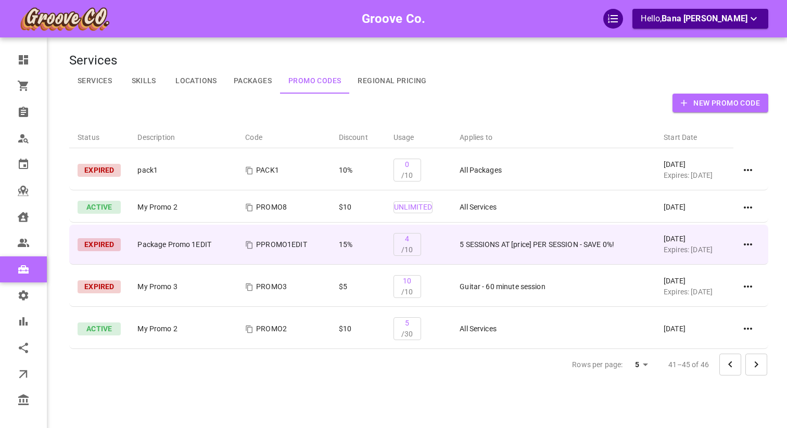
click at [747, 244] on icon at bounding box center [748, 244] width 12 height 12
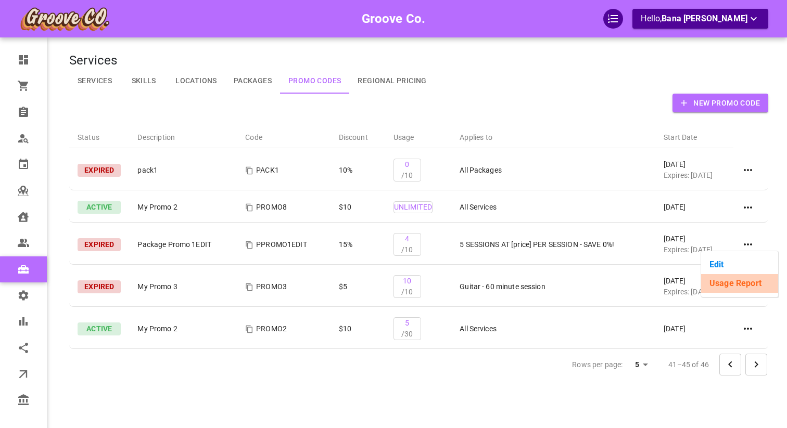
click at [733, 277] on li "Usage Report" at bounding box center [739, 283] width 77 height 19
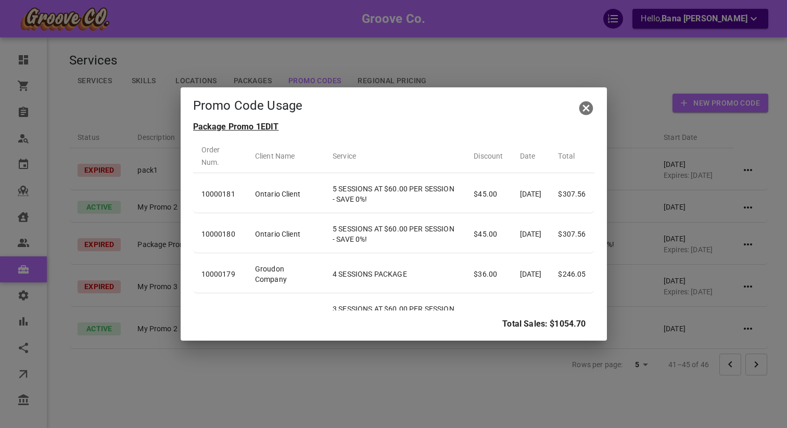
click at [589, 106] on icon "button" at bounding box center [586, 108] width 17 height 17
